Goal: Task Accomplishment & Management: Manage account settings

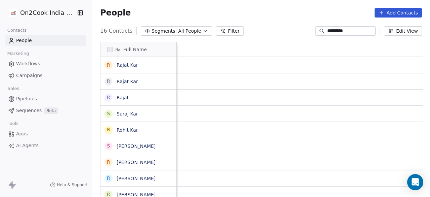
scroll to position [168, 334]
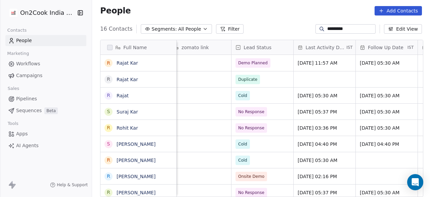
click at [349, 27] on input "*********" at bounding box center [350, 29] width 47 height 7
paste input "*****"
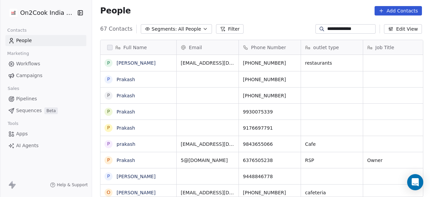
type input "**********"
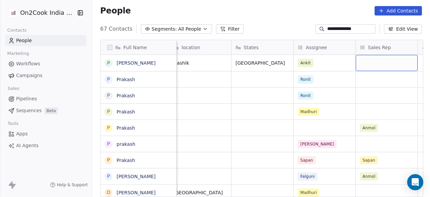
scroll to position [0, 629]
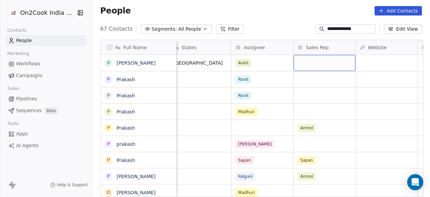
click at [327, 64] on div "grid" at bounding box center [325, 63] width 62 height 16
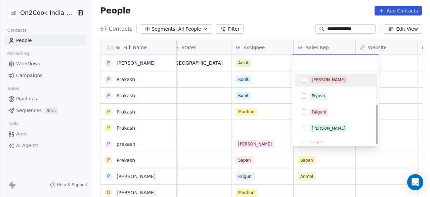
scroll to position [57, 0]
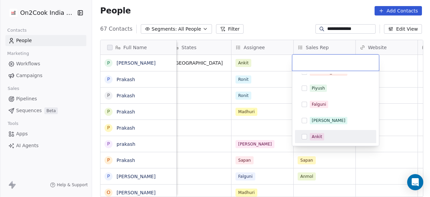
click at [329, 136] on div "Ankit" at bounding box center [340, 136] width 60 height 7
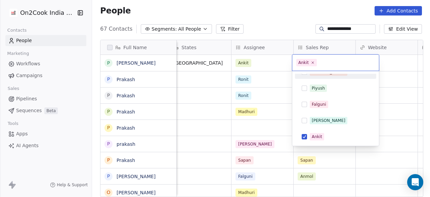
click at [401, 60] on html "**********" at bounding box center [215, 98] width 430 height 197
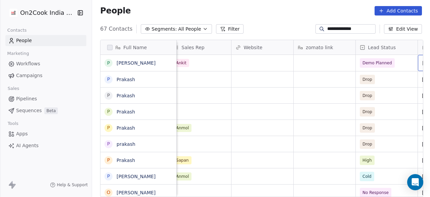
scroll to position [0, 816]
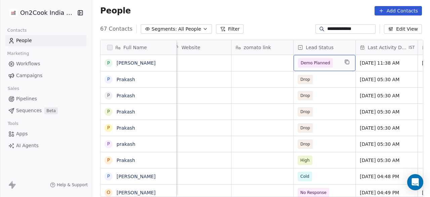
click at [334, 64] on span "Demo Planned" at bounding box center [318, 62] width 41 height 9
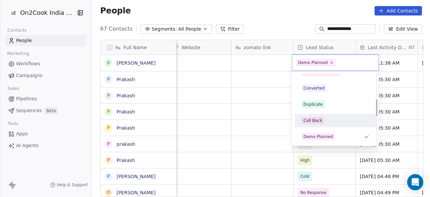
scroll to position [172, 0]
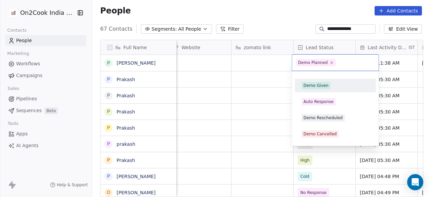
click at [325, 79] on div "Demo Given" at bounding box center [335, 85] width 81 height 13
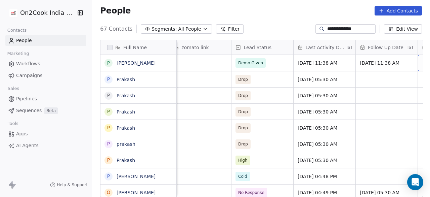
scroll to position [0, 940]
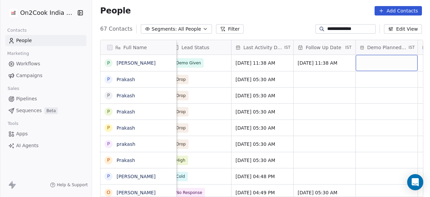
click at [376, 66] on div "grid" at bounding box center [387, 63] width 62 height 16
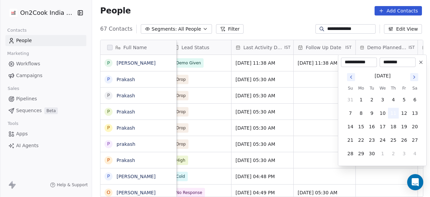
click at [393, 114] on button "11" at bounding box center [393, 113] width 11 height 11
click at [327, 82] on html "**********" at bounding box center [215, 98] width 430 height 197
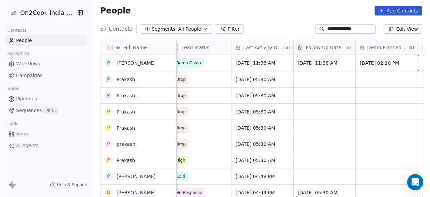
scroll to position [0, 1002]
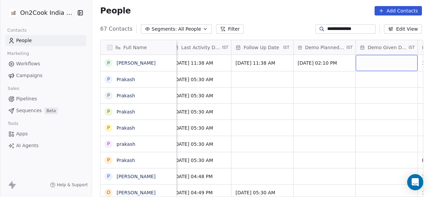
click at [379, 66] on div "grid" at bounding box center [387, 63] width 62 height 16
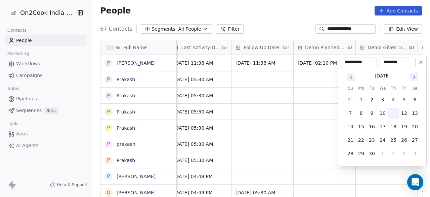
click at [395, 114] on button "11" at bounding box center [393, 113] width 11 height 11
click at [321, 74] on html "**********" at bounding box center [215, 98] width 430 height 197
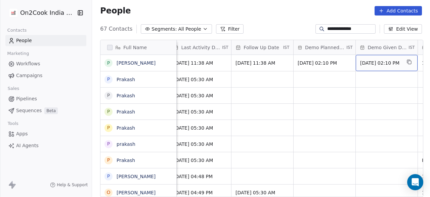
click at [391, 63] on span "11/09/2025 02:10 PM" at bounding box center [380, 62] width 41 height 7
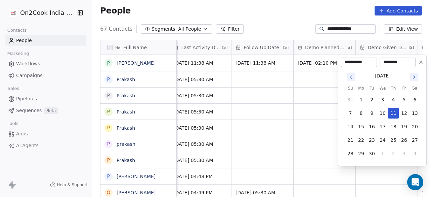
click at [395, 62] on input "********" at bounding box center [397, 62] width 33 height 7
type input "********"
click at [324, 75] on html "**********" at bounding box center [215, 98] width 430 height 197
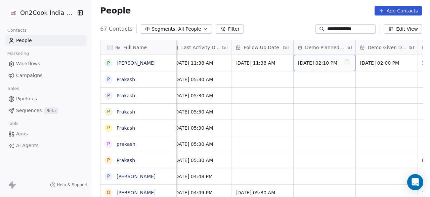
click at [325, 66] on div "Sep 11, 2025 02:10 PM" at bounding box center [325, 63] width 62 height 16
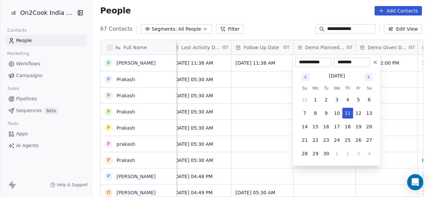
click at [343, 62] on input "********" at bounding box center [351, 62] width 33 height 7
click at [341, 60] on input "********" at bounding box center [351, 62] width 33 height 7
click at [353, 62] on input "********" at bounding box center [351, 62] width 33 height 7
type input "********"
click at [271, 77] on html "**********" at bounding box center [215, 98] width 430 height 197
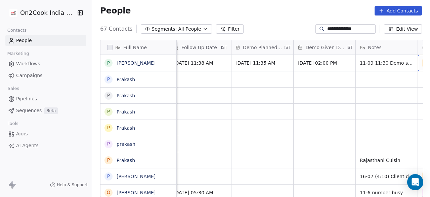
scroll to position [0, 1127]
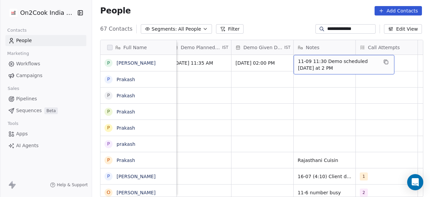
click at [296, 59] on div "11-09 11:30 Demo scheduled today at 2 PM" at bounding box center [344, 64] width 101 height 19
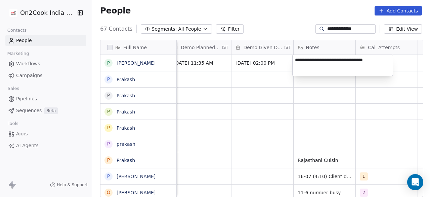
click at [296, 59] on textarea "**********" at bounding box center [343, 65] width 100 height 21
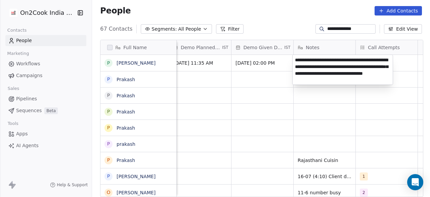
click at [305, 72] on textarea "**********" at bounding box center [343, 70] width 100 height 30
click at [310, 74] on textarea "**********" at bounding box center [343, 70] width 100 height 30
type textarea "**********"
click at [331, 74] on textarea "**********" at bounding box center [343, 70] width 100 height 30
click at [411, 63] on html "**********" at bounding box center [215, 98] width 430 height 197
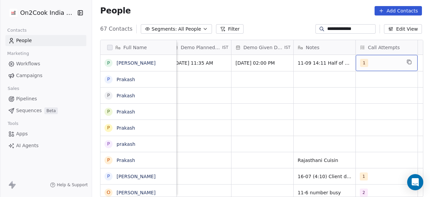
click at [392, 62] on div "1" at bounding box center [380, 63] width 41 height 8
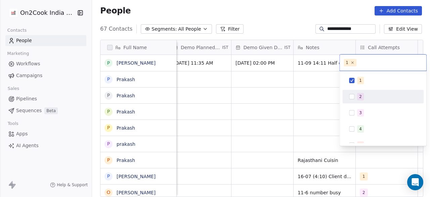
drag, startPoint x: 379, startPoint y: 92, endPoint x: 329, endPoint y: 82, distance: 50.7
click at [378, 93] on div "2" at bounding box center [383, 96] width 76 height 11
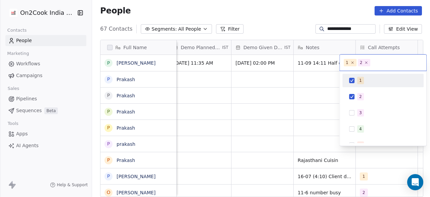
click at [301, 75] on html "**********" at bounding box center [215, 98] width 430 height 197
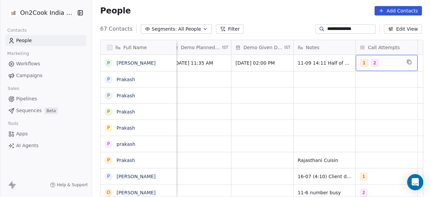
click at [388, 61] on div "1 2" at bounding box center [380, 63] width 41 height 8
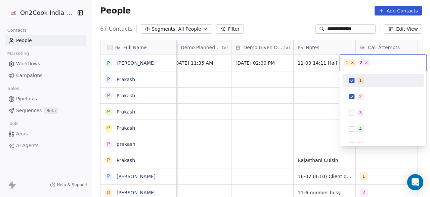
click at [361, 82] on div "1" at bounding box center [360, 80] width 3 height 6
click at [328, 78] on html "**********" at bounding box center [215, 98] width 430 height 197
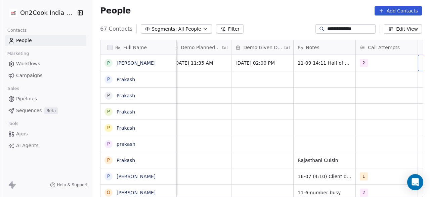
scroll to position [0, 1143]
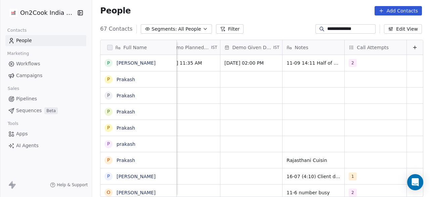
click at [363, 27] on input "**********" at bounding box center [350, 29] width 47 height 7
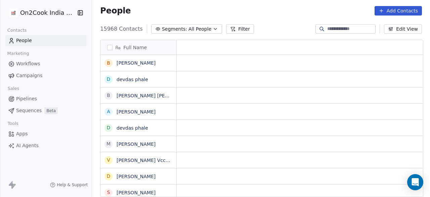
scroll to position [5, 5]
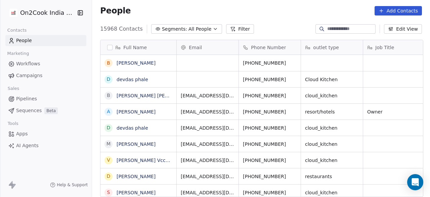
click at [199, 28] on span "All People" at bounding box center [200, 29] width 23 height 7
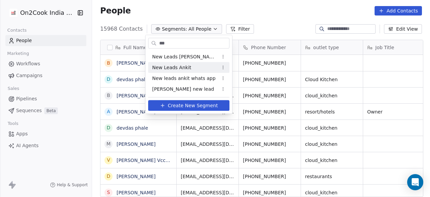
type input "***"
click at [182, 67] on span "New Leads Ankit" at bounding box center [171, 67] width 39 height 7
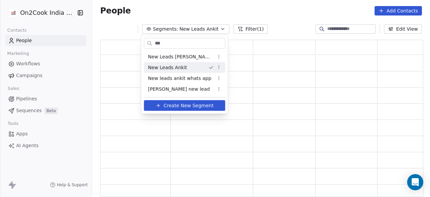
scroll to position [152, 318]
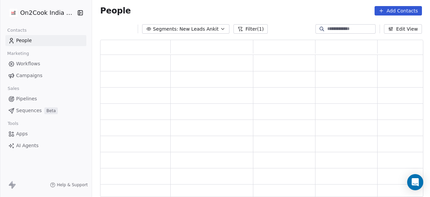
click at [238, 28] on icon at bounding box center [240, 28] width 5 height 5
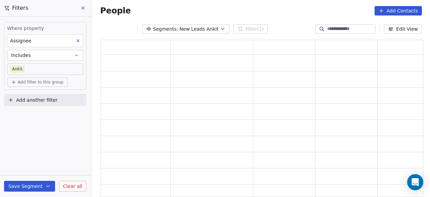
click at [51, 83] on span "Add filter to this group" at bounding box center [41, 81] width 46 height 5
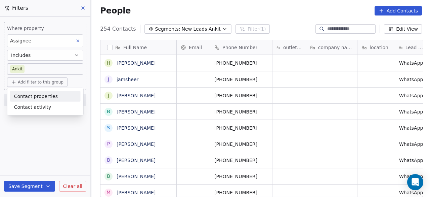
scroll to position [168, 334]
click at [46, 108] on span "Contact activity" at bounding box center [32, 106] width 37 height 7
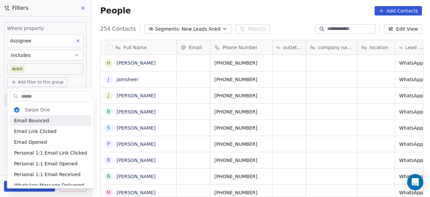
click at [46, 91] on input "text" at bounding box center [55, 96] width 71 height 10
click at [49, 81] on html "On2Cook India Pvt. Ltd. Contacts People Marketing Workflows Campaigns Sales Pip…" at bounding box center [215, 98] width 430 height 197
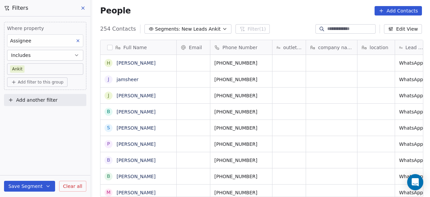
click at [49, 81] on span "Add filter to this group" at bounding box center [41, 81] width 46 height 5
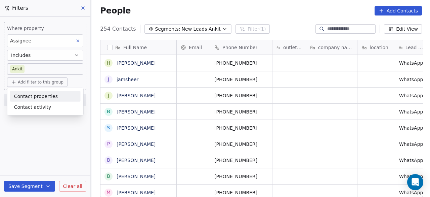
click at [42, 98] on span "Contact properties" at bounding box center [36, 95] width 44 height 7
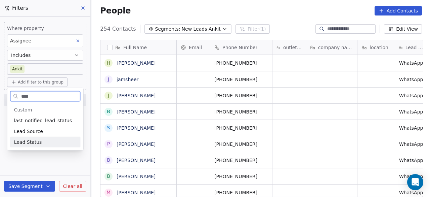
type input "****"
click at [49, 144] on div "Lead Status" at bounding box center [45, 141] width 63 height 7
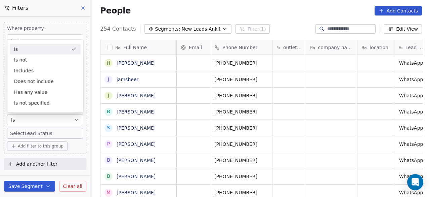
click at [31, 48] on div "Is" at bounding box center [45, 49] width 71 height 11
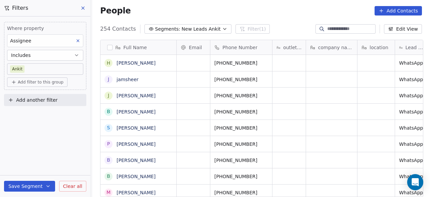
click at [28, 82] on span "Add filter to this group" at bounding box center [41, 81] width 46 height 5
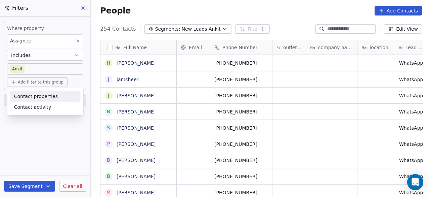
click at [33, 96] on span "Contact properties" at bounding box center [36, 95] width 44 height 7
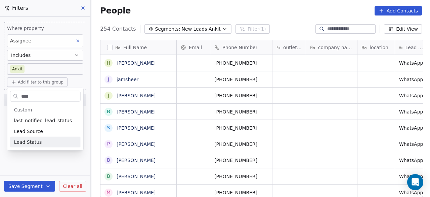
type input "****"
click at [30, 138] on span "Lead Status" at bounding box center [28, 141] width 28 height 7
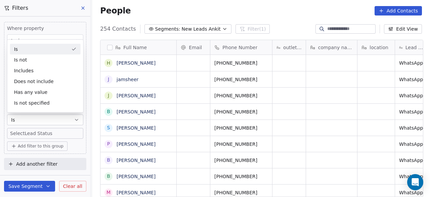
click at [72, 146] on div "Add filter to this group" at bounding box center [45, 145] width 76 height 9
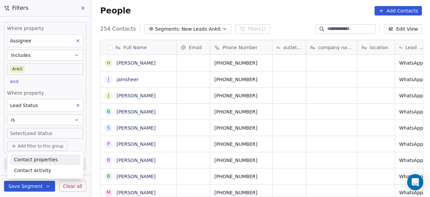
click at [49, 132] on html "On2Cook India Pvt. Ltd. Contacts People Marketing Workflows Campaigns Sales Pip…" at bounding box center [215, 98] width 430 height 197
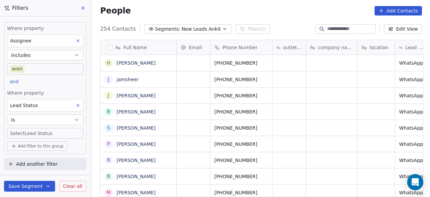
click at [49, 132] on body "On2Cook India Pvt. Ltd. Contacts People Marketing Workflows Campaigns Sales Pip…" at bounding box center [215, 98] width 430 height 197
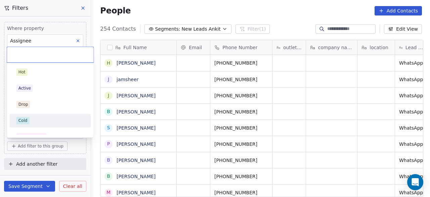
click at [35, 121] on div "Cold" at bounding box center [50, 120] width 68 height 7
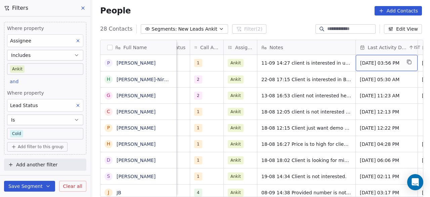
scroll to position [0, 441]
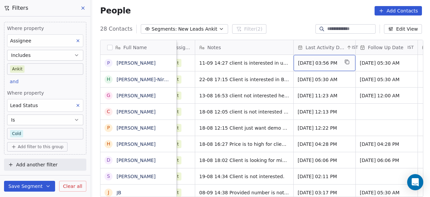
click at [309, 57] on div "May 22, 2025 03:56 PM" at bounding box center [325, 63] width 62 height 16
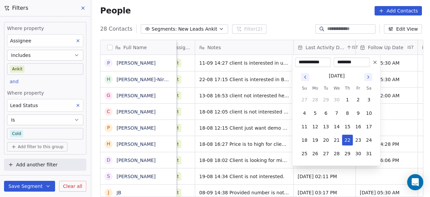
click at [367, 77] on icon "Go to next month" at bounding box center [368, 76] width 5 height 5
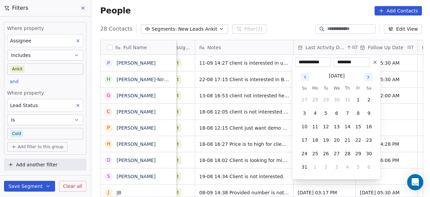
click at [367, 77] on icon "Go to next month" at bounding box center [368, 76] width 5 height 5
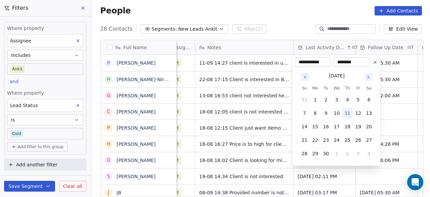
click at [348, 112] on button "11" at bounding box center [347, 113] width 11 height 11
type input "**********"
click at [389, 104] on html "On2Cook India Pvt. Ltd. Contacts People Marketing Workflows Campaigns Sales Pip…" at bounding box center [215, 98] width 430 height 197
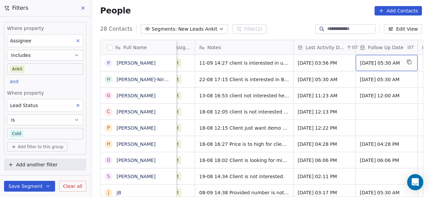
click at [385, 64] on span "12/06/2025 05:30 AM" at bounding box center [380, 62] width 41 height 7
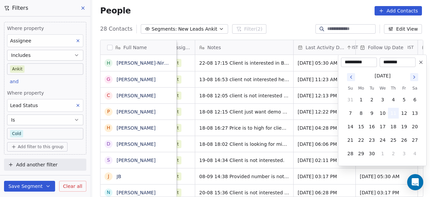
click at [395, 111] on button "11" at bounding box center [393, 113] width 11 height 11
click at [271, 25] on html "On2Cook India Pvt. Ltd. Contacts People Marketing Workflows Campaigns Sales Pip…" at bounding box center [215, 98] width 430 height 197
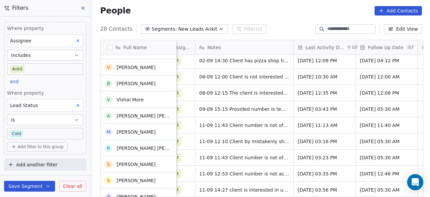
scroll to position [309, 0]
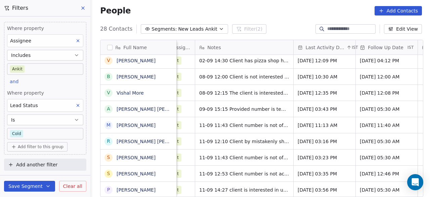
click at [83, 7] on icon at bounding box center [82, 7] width 5 height 5
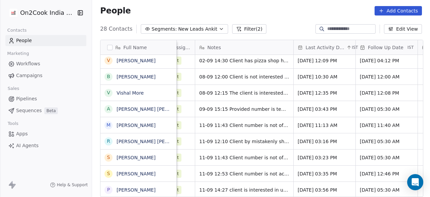
click at [260, 13] on div "People Add Contacts" at bounding box center [261, 10] width 322 height 9
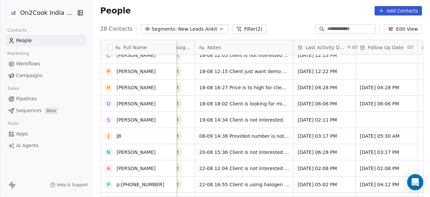
scroll to position [0, 0]
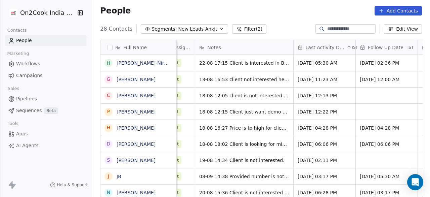
click at [239, 23] on div "People Add Contacts" at bounding box center [261, 11] width 338 height 26
click at [238, 27] on button "Filter (2)" at bounding box center [249, 28] width 35 height 9
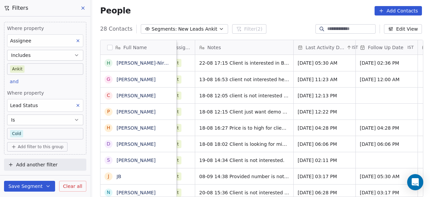
click at [51, 132] on body "On2Cook India Pvt. Ltd. Contacts People Marketing Workflows Campaigns Sales Pip…" at bounding box center [215, 98] width 430 height 197
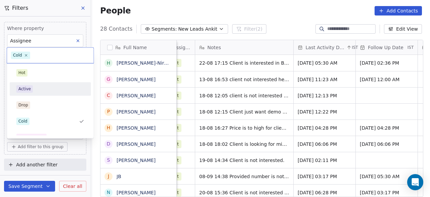
click at [44, 89] on div "Active" at bounding box center [50, 88] width 68 height 7
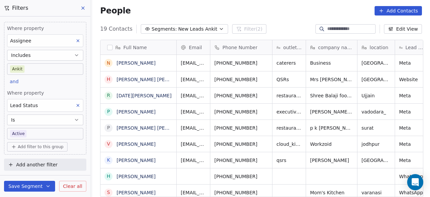
scroll to position [168, 334]
click at [77, 104] on icon at bounding box center [78, 105] width 5 height 5
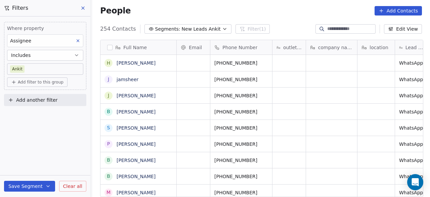
click at [84, 10] on icon at bounding box center [82, 7] width 5 height 5
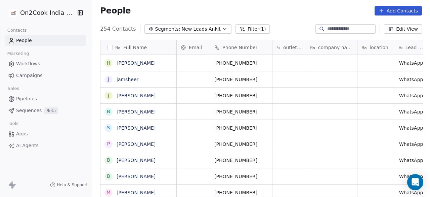
click at [22, 98] on span "Pipelines" at bounding box center [26, 98] width 21 height 7
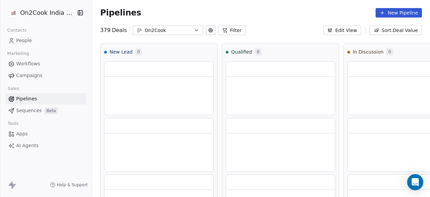
click at [222, 31] on icon at bounding box center [224, 30] width 5 height 5
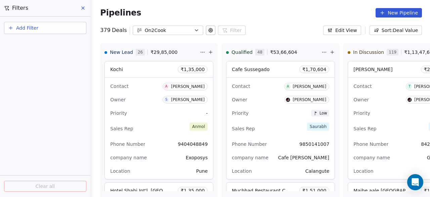
click at [54, 32] on button "Add Filter" at bounding box center [45, 28] width 82 height 12
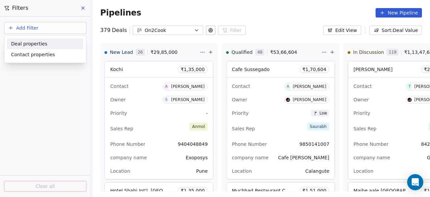
click at [48, 29] on html "On2Cook India Pvt. Ltd. Contacts People Marketing Workflows Campaigns Sales Pip…" at bounding box center [215, 98] width 430 height 197
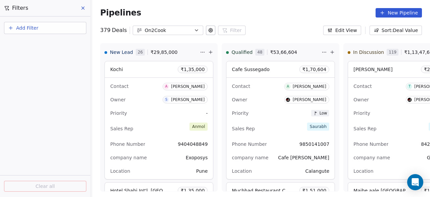
click at [48, 29] on button "Add Filter" at bounding box center [45, 28] width 82 height 12
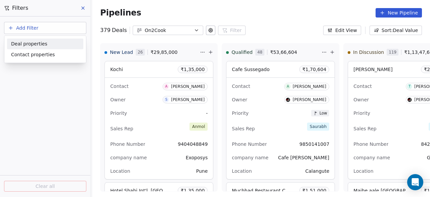
click at [41, 45] on span "Deal properties" at bounding box center [29, 43] width 36 height 7
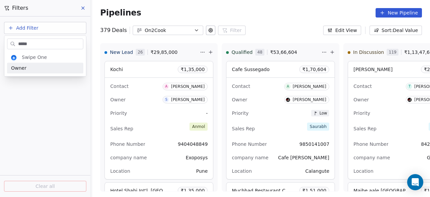
type input "*****"
click at [42, 73] on div "Owner" at bounding box center [45, 68] width 76 height 11
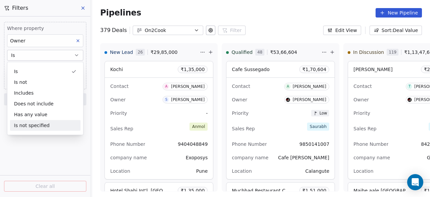
click at [53, 150] on div "Where property Owner Is Select Owner Add filter to this group Add another filte…" at bounding box center [45, 106] width 90 height 180
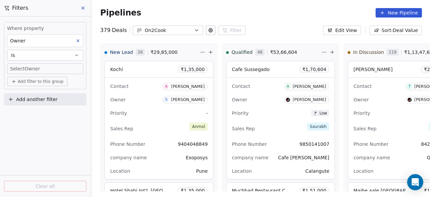
click at [39, 70] on body "On2Cook India Pvt. Ltd. Contacts People Marketing Workflows Campaigns Sales Pip…" at bounding box center [215, 98] width 430 height 197
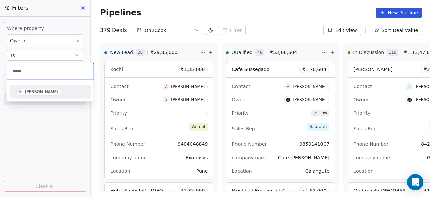
type input "*****"
click at [39, 91] on div "[PERSON_NAME]" at bounding box center [42, 91] width 34 height 5
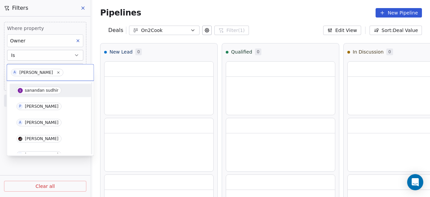
scroll to position [137, 0]
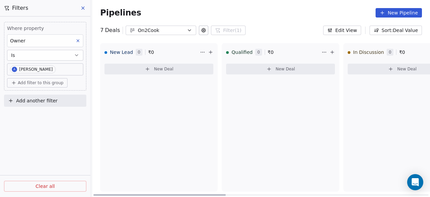
click at [150, 114] on div "New Lead 0 ₹ 0 New Deal" at bounding box center [159, 117] width 118 height 148
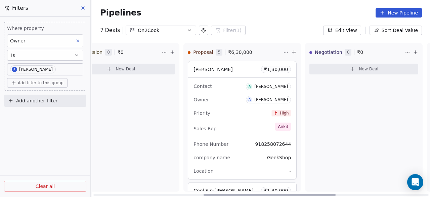
scroll to position [0, 282]
click at [227, 70] on div "Anand Sharma ₹ 1,30,000" at bounding box center [242, 69] width 108 height 16
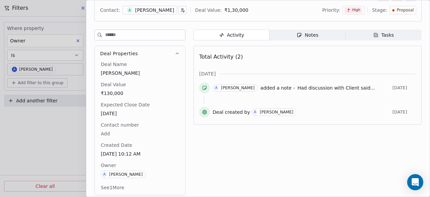
scroll to position [49, 0]
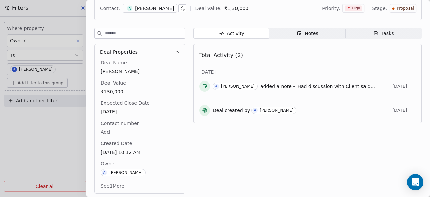
click at [296, 29] on span "Notes Notes" at bounding box center [308, 33] width 76 height 11
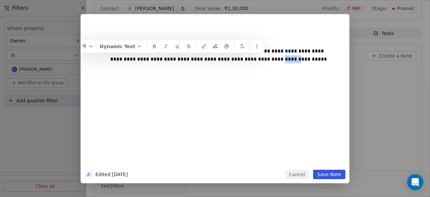
drag, startPoint x: 299, startPoint y: 92, endPoint x: 213, endPoint y: 80, distance: 86.5
click at [217, 82] on div "**********" at bounding box center [225, 95] width 230 height 143
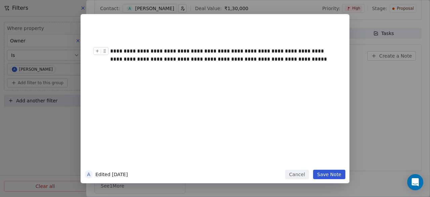
drag, startPoint x: 249, startPoint y: 60, endPoint x: 108, endPoint y: 52, distance: 141.1
click at [110, 52] on div "**********" at bounding box center [225, 55] width 230 height 16
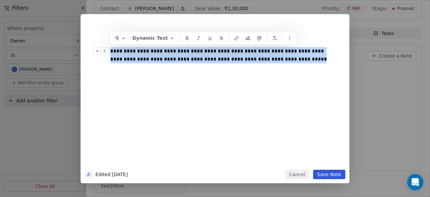
drag, startPoint x: 248, startPoint y: 60, endPoint x: 112, endPoint y: 49, distance: 137.3
click at [112, 49] on div "**********" at bounding box center [222, 55] width 225 height 16
click at [324, 174] on button "Save Note" at bounding box center [329, 173] width 32 height 9
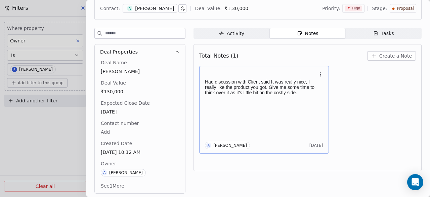
click at [58, 129] on div at bounding box center [215, 98] width 430 height 197
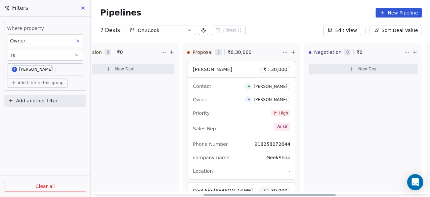
click at [147, 102] on div "In Discussion 0 ₹ 0 New Deal" at bounding box center [120, 117] width 118 height 148
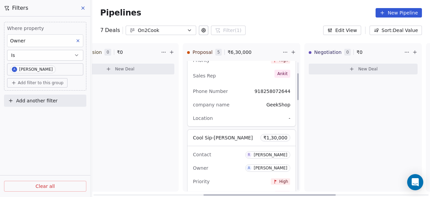
scroll to position [67, 0]
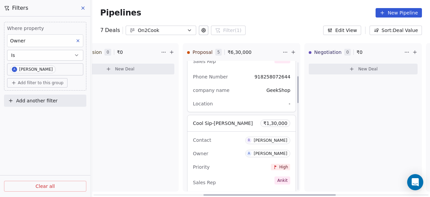
click at [248, 121] on div "Cool Sip-Rajanish Nayak ₹ 1,30,000" at bounding box center [242, 123] width 108 height 16
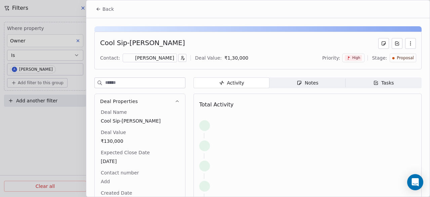
click at [293, 80] on span "Notes Notes" at bounding box center [308, 82] width 76 height 11
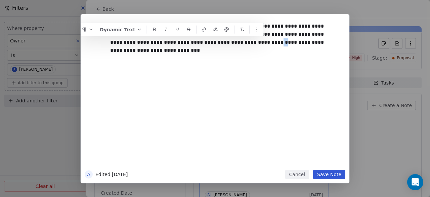
drag, startPoint x: 291, startPoint y: 150, endPoint x: 205, endPoint y: 121, distance: 90.2
click at [219, 86] on div "**********" at bounding box center [225, 93] width 230 height 143
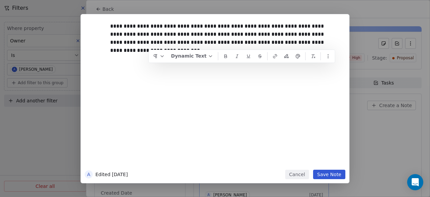
click at [328, 172] on button "Save Note" at bounding box center [329, 173] width 32 height 9
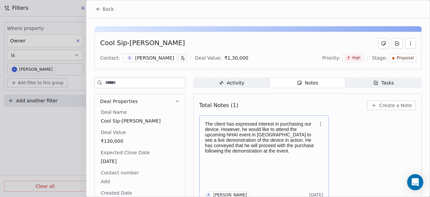
scroll to position [5, 0]
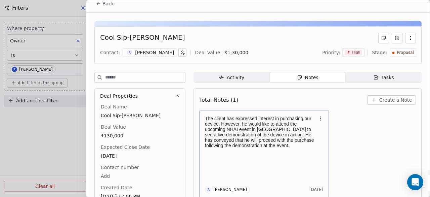
click at [58, 114] on div at bounding box center [215, 98] width 430 height 197
click at [109, 1] on span "Back" at bounding box center [108, 3] width 11 height 7
click at [103, 4] on span "Back" at bounding box center [108, 3] width 11 height 7
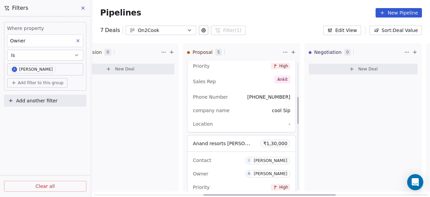
scroll to position [202, 0]
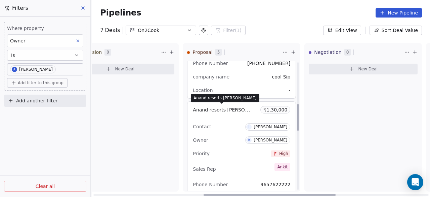
click at [231, 109] on span "Anand resorts [PERSON_NAME]" at bounding box center [229, 109] width 73 height 6
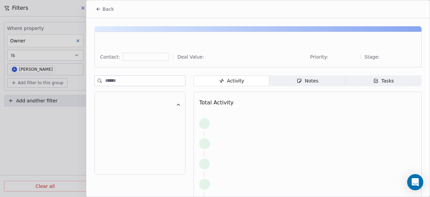
click at [310, 78] on div "Notes" at bounding box center [308, 80] width 22 height 7
click at [308, 80] on div "Notes" at bounding box center [308, 80] width 22 height 7
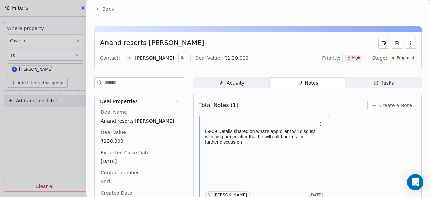
click at [257, 142] on p "09-09 Details shared on what’s app client will discuss with his partner after t…" at bounding box center [261, 136] width 112 height 16
click at [218, 128] on p "09-09 Details shared on what’s app client will discuss with his partner after t…" at bounding box center [261, 136] width 112 height 16
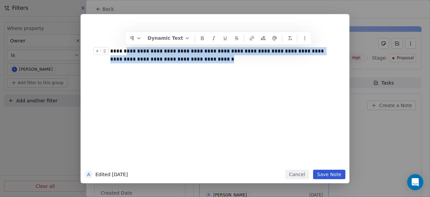
drag, startPoint x: 125, startPoint y: 49, endPoint x: 182, endPoint y: 61, distance: 58.0
click at [182, 61] on div "**********" at bounding box center [222, 55] width 225 height 16
copy div "**********"
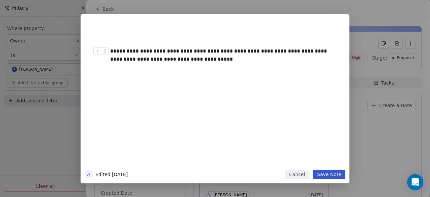
click at [326, 175] on button "Save Note" at bounding box center [329, 173] width 32 height 9
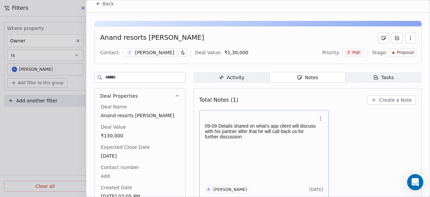
click at [101, 3] on icon at bounding box center [98, 3] width 5 height 5
click at [105, 4] on span "Back" at bounding box center [108, 3] width 11 height 7
click at [105, 5] on span "Back" at bounding box center [108, 3] width 11 height 7
click at [72, 120] on div at bounding box center [215, 98] width 430 height 197
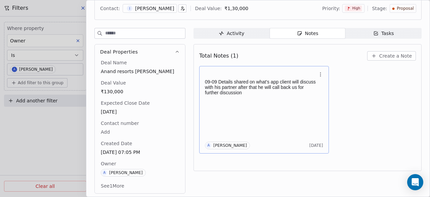
scroll to position [0, 0]
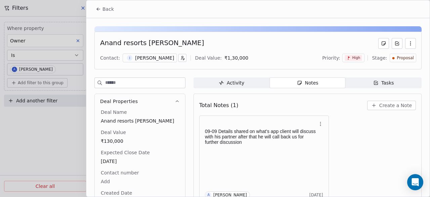
click at [105, 4] on button "Back" at bounding box center [105, 9] width 26 height 12
click at [104, 8] on span "Back" at bounding box center [108, 9] width 11 height 7
click at [37, 157] on div at bounding box center [215, 98] width 430 height 197
click at [100, 8] on icon at bounding box center [98, 8] width 5 height 5
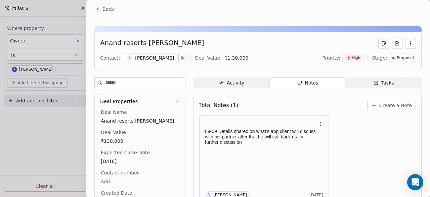
click at [100, 8] on icon at bounding box center [98, 8] width 5 height 5
click at [101, 4] on button "Back" at bounding box center [105, 9] width 26 height 12
click at [101, 9] on button "Back" at bounding box center [105, 9] width 26 height 12
click at [102, 8] on button "Back" at bounding box center [105, 9] width 26 height 12
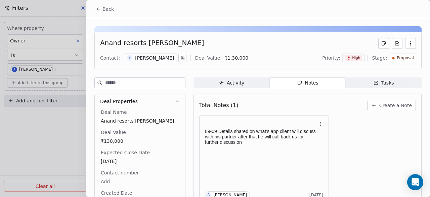
drag, startPoint x: 102, startPoint y: 9, endPoint x: 103, endPoint y: 2, distance: 7.5
click at [101, 10] on button "Back" at bounding box center [105, 9] width 26 height 12
click at [103, 6] on button "Back" at bounding box center [105, 9] width 26 height 12
click at [192, 117] on div "Deal Properties Deal Name Anand resorts Indrajeet Bonde Deal Value ₹130,000 Exp…" at bounding box center [257, 161] width 327 height 169
click at [101, 10] on button "Back" at bounding box center [105, 9] width 26 height 12
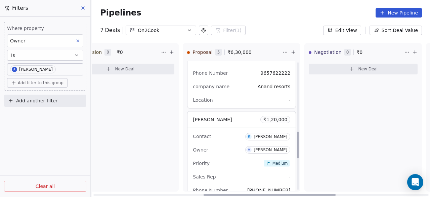
scroll to position [336, 0]
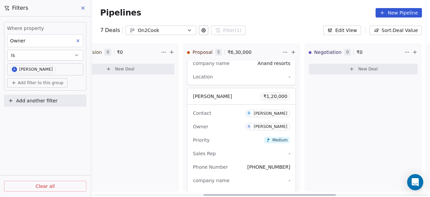
click at [232, 97] on span "[PERSON_NAME]" at bounding box center [212, 95] width 39 height 5
click at [232, 96] on span "[PERSON_NAME]" at bounding box center [212, 95] width 39 height 5
click at [214, 127] on div "Owner A Ankitkumar Temburkar" at bounding box center [241, 126] width 97 height 11
click at [246, 124] on div "A" at bounding box center [248, 126] width 5 height 5
click at [232, 95] on span "[PERSON_NAME]" at bounding box center [212, 95] width 39 height 5
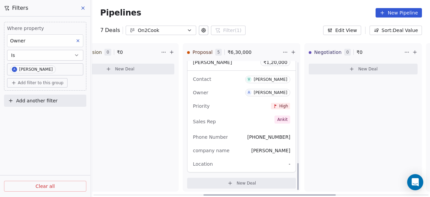
scroll to position [488, 0]
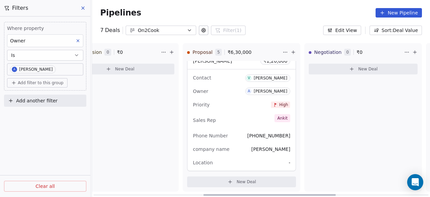
click at [322, 102] on div "Negotiation 0 ₹ 0 New Deal" at bounding box center [364, 117] width 118 height 148
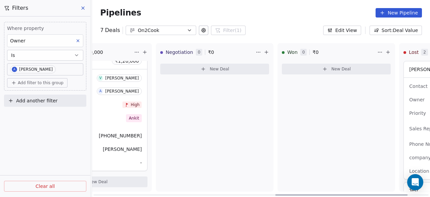
scroll to position [0, 524]
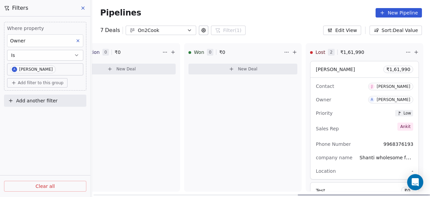
drag, startPoint x: 308, startPoint y: 194, endPoint x: 430, endPoint y: 178, distance: 123.1
click at [427, 195] on div at bounding box center [364, 194] width 132 height 1
click at [347, 68] on div "Jagjit Singh ₹ 1,61,990" at bounding box center [365, 69] width 108 height 16
click at [348, 69] on div "Jagjit Singh ₹ 1,61,990" at bounding box center [365, 69] width 108 height 16
click at [357, 70] on div "Jagjit Singh ₹ 1,61,990" at bounding box center [365, 69] width 108 height 16
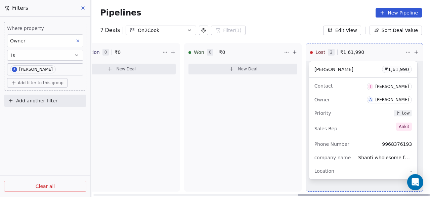
click at [407, 54] on html "On2Cook India Pvt. Ltd. Contacts People Marketing Workflows Campaigns Sales Pip…" at bounding box center [215, 98] width 430 height 197
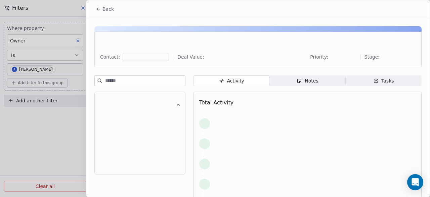
click at [304, 79] on html "On2Cook India Pvt. Ltd. Contacts People Marketing Workflows Campaigns Sales Pip…" at bounding box center [215, 98] width 430 height 197
click at [304, 79] on div "Notes" at bounding box center [308, 80] width 22 height 7
click at [322, 80] on span "Notes Notes" at bounding box center [308, 80] width 76 height 11
click at [271, 51] on div "Contact: Deal Value: Priority: Stage:" at bounding box center [257, 50] width 327 height 36
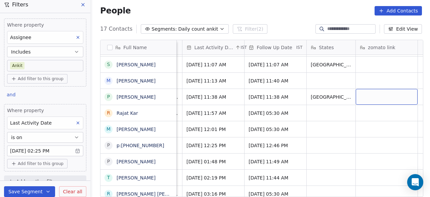
scroll to position [0, 568]
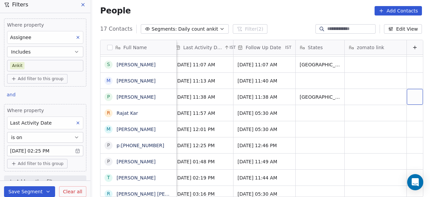
click at [414, 47] on icon at bounding box center [415, 47] width 3 height 0
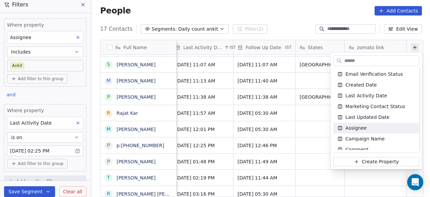
scroll to position [303, 0]
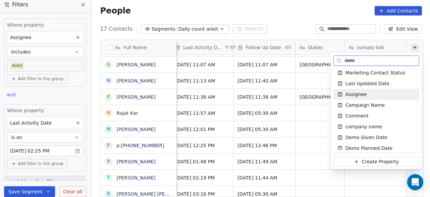
click at [386, 95] on div "Assignee" at bounding box center [376, 94] width 78 height 7
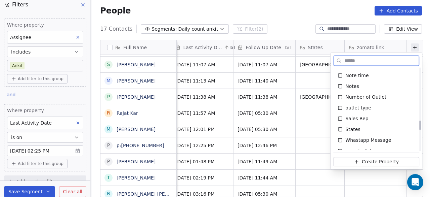
scroll to position [471, 0]
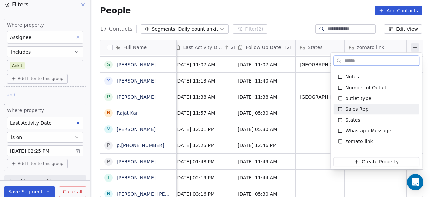
click at [380, 109] on div "Sales Rep" at bounding box center [376, 109] width 78 height 7
click at [377, 163] on span "Create Property" at bounding box center [380, 161] width 37 height 7
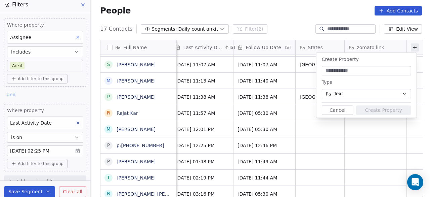
click at [337, 110] on button "Cancel" at bounding box center [338, 109] width 32 height 9
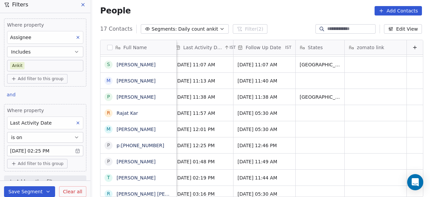
click at [412, 48] on icon at bounding box center [414, 47] width 5 height 5
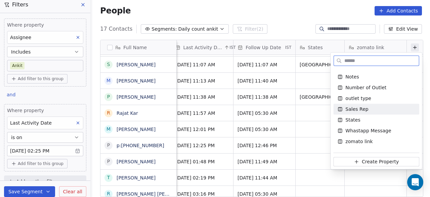
click at [376, 110] on div "Sales Rep" at bounding box center [376, 109] width 78 height 7
click at [326, 113] on html "On2Cook India Pvt. Ltd. Contacts People Marketing Workflows Campaigns Sales Pip…" at bounding box center [215, 98] width 430 height 197
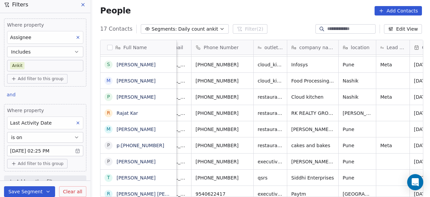
scroll to position [0, 0]
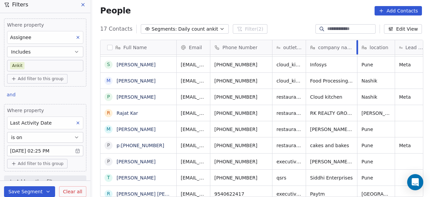
click at [357, 46] on div at bounding box center [358, 47] width 2 height 14
click at [167, 94] on icon "grid" at bounding box center [167, 95] width 5 height 5
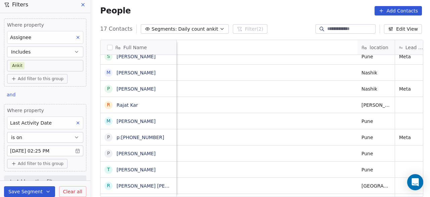
scroll to position [0, 317]
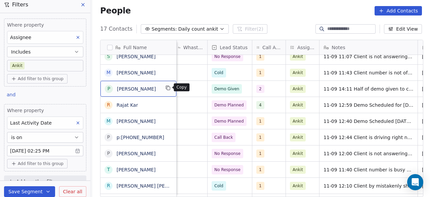
click at [166, 88] on icon "grid" at bounding box center [167, 87] width 5 height 5
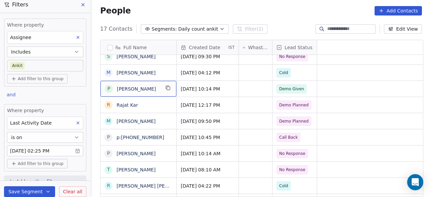
scroll to position [0, 0]
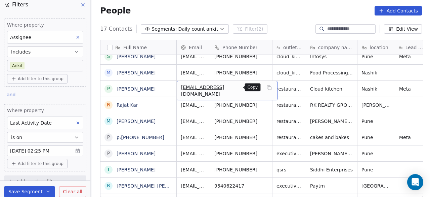
click at [267, 88] on icon "grid" at bounding box center [269, 87] width 5 height 5
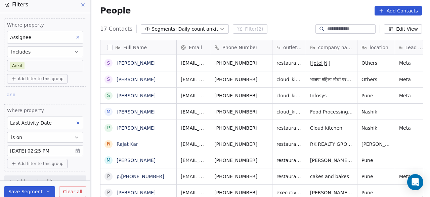
click at [175, 13] on div "People Add Contacts" at bounding box center [261, 10] width 322 height 9
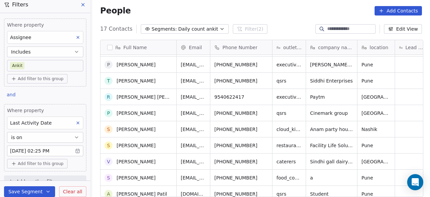
scroll to position [132, 0]
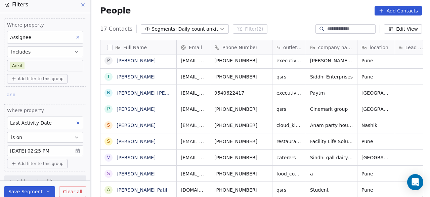
click at [272, 15] on div "People Add Contacts" at bounding box center [261, 11] width 338 height 26
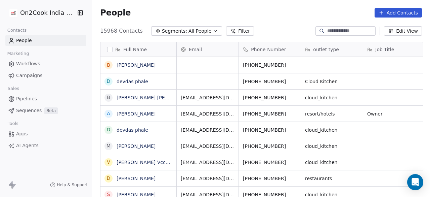
scroll to position [168, 334]
click at [213, 29] on icon "button" at bounding box center [215, 30] width 5 height 5
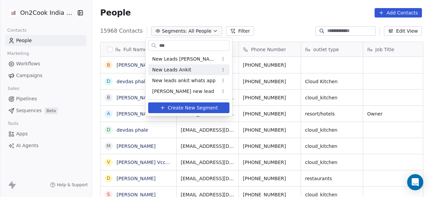
type input "***"
click at [186, 68] on span "New Leads Ankit" at bounding box center [171, 69] width 39 height 7
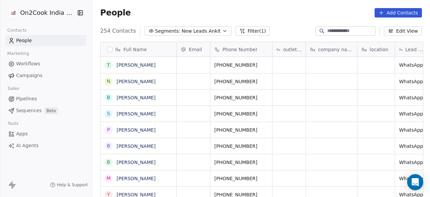
click at [242, 31] on button "Filter (1)" at bounding box center [253, 30] width 35 height 9
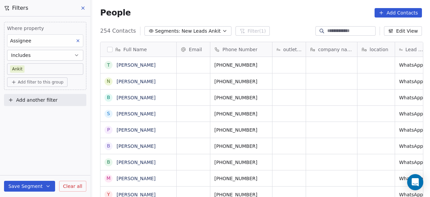
click at [182, 33] on span "New Leads Ankit" at bounding box center [201, 31] width 39 height 7
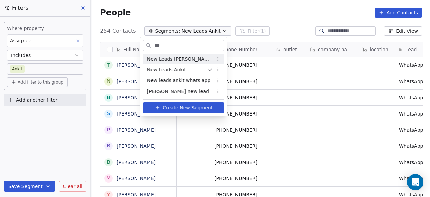
click at [182, 45] on input "***" at bounding box center [188, 46] width 71 height 10
type input "*"
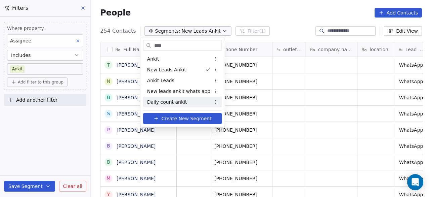
type input "****"
click at [180, 102] on span "Daily count ankit" at bounding box center [167, 101] width 40 height 7
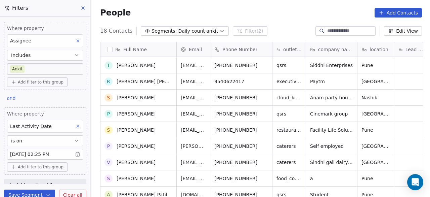
scroll to position [148, 0]
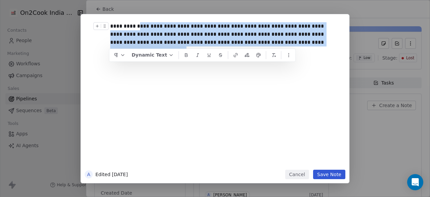
drag, startPoint x: 140, startPoint y: 25, endPoint x: 296, endPoint y: 45, distance: 157.2
click at [296, 45] on div "**********" at bounding box center [222, 34] width 225 height 24
copy div "**********"
click at [327, 178] on button "Save Note" at bounding box center [329, 173] width 32 height 9
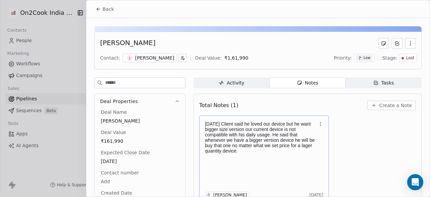
scroll to position [5, 0]
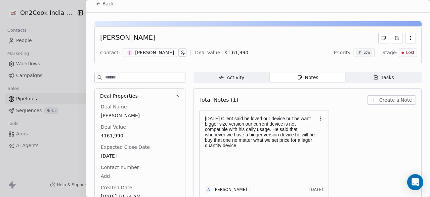
click at [101, 5] on icon at bounding box center [98, 3] width 5 height 5
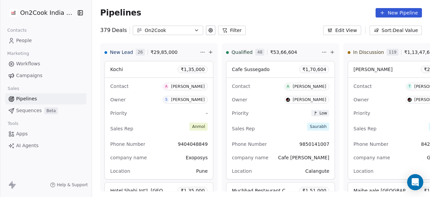
click at [226, 27] on button "Filter" at bounding box center [232, 30] width 28 height 9
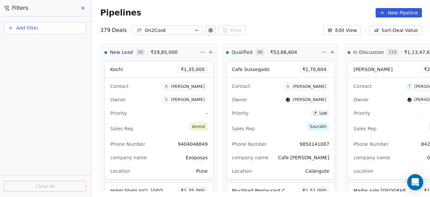
click at [66, 29] on button "Add Filter" at bounding box center [45, 28] width 82 height 12
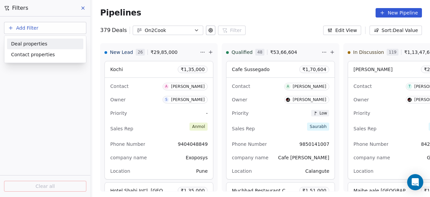
click at [52, 45] on div "Deal properties" at bounding box center [45, 43] width 68 height 7
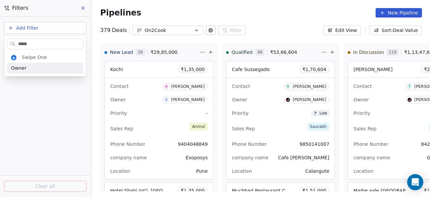
type input "*****"
click at [32, 68] on div "Owner" at bounding box center [45, 68] width 68 height 7
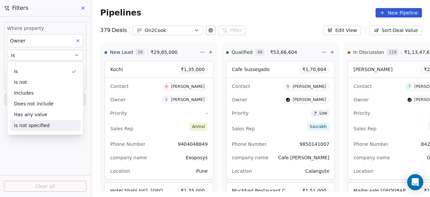
drag, startPoint x: 77, startPoint y: 144, endPoint x: 67, endPoint y: 118, distance: 28.7
click at [77, 145] on div "Where property Owner Is Select Owner Add filter to this group Add another filte…" at bounding box center [45, 106] width 90 height 180
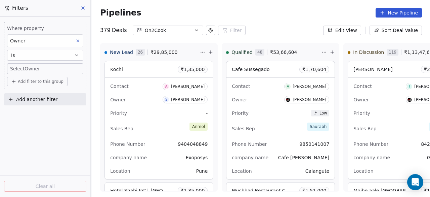
click at [54, 70] on body "On2Cook India Pvt. Ltd. Contacts People Marketing Workflows Campaigns Sales Pip…" at bounding box center [215, 98] width 430 height 197
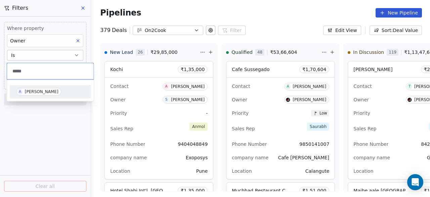
type input "*****"
click at [58, 95] on span "A [PERSON_NAME]" at bounding box center [38, 91] width 45 height 7
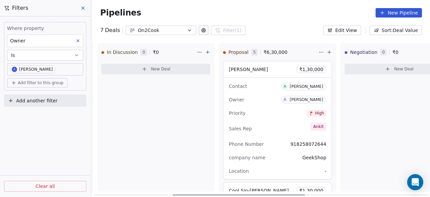
scroll to position [0, 255]
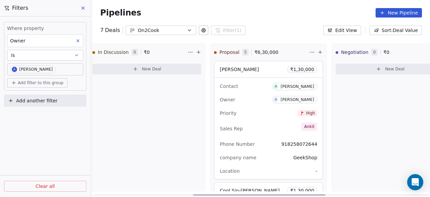
drag, startPoint x: 203, startPoint y: 193, endPoint x: 303, endPoint y: 209, distance: 100.7
click at [303, 195] on div at bounding box center [259, 194] width 132 height 1
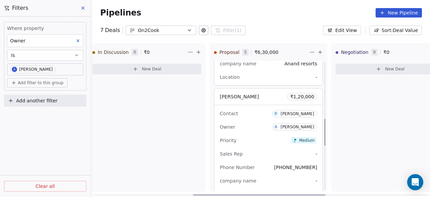
scroll to position [336, 0]
click at [284, 94] on div "[PERSON_NAME] ₹ 1,20,000" at bounding box center [268, 96] width 108 height 16
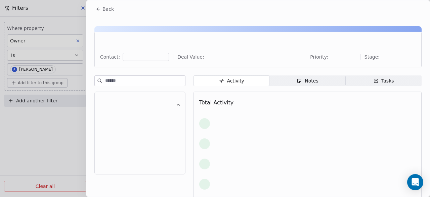
click at [299, 82] on icon "button" at bounding box center [299, 80] width 5 height 5
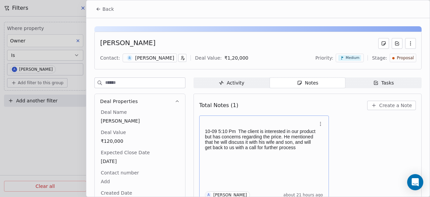
click at [238, 129] on p "10-09 5:10 Pm The client is interested in our product but has concerns regardin…" at bounding box center [261, 139] width 112 height 22
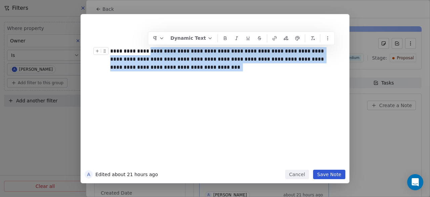
drag, startPoint x: 149, startPoint y: 50, endPoint x: 151, endPoint y: 70, distance: 19.6
click at [151, 70] on div "**********" at bounding box center [222, 59] width 225 height 24
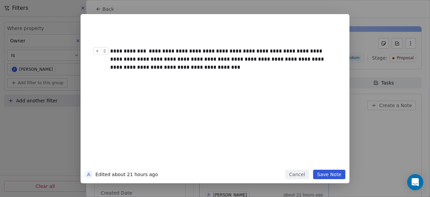
click at [327, 172] on button "Save Note" at bounding box center [329, 173] width 32 height 9
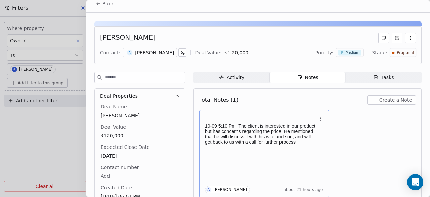
click at [108, 1] on span "Back" at bounding box center [108, 3] width 11 height 7
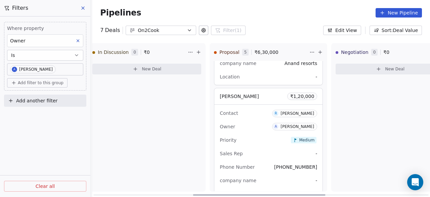
click at [0, 87] on div "Where property Owner Is A [PERSON_NAME] Add filter to this group Add another fi…" at bounding box center [45, 62] width 90 height 93
